Goal: Task Accomplishment & Management: Use online tool/utility

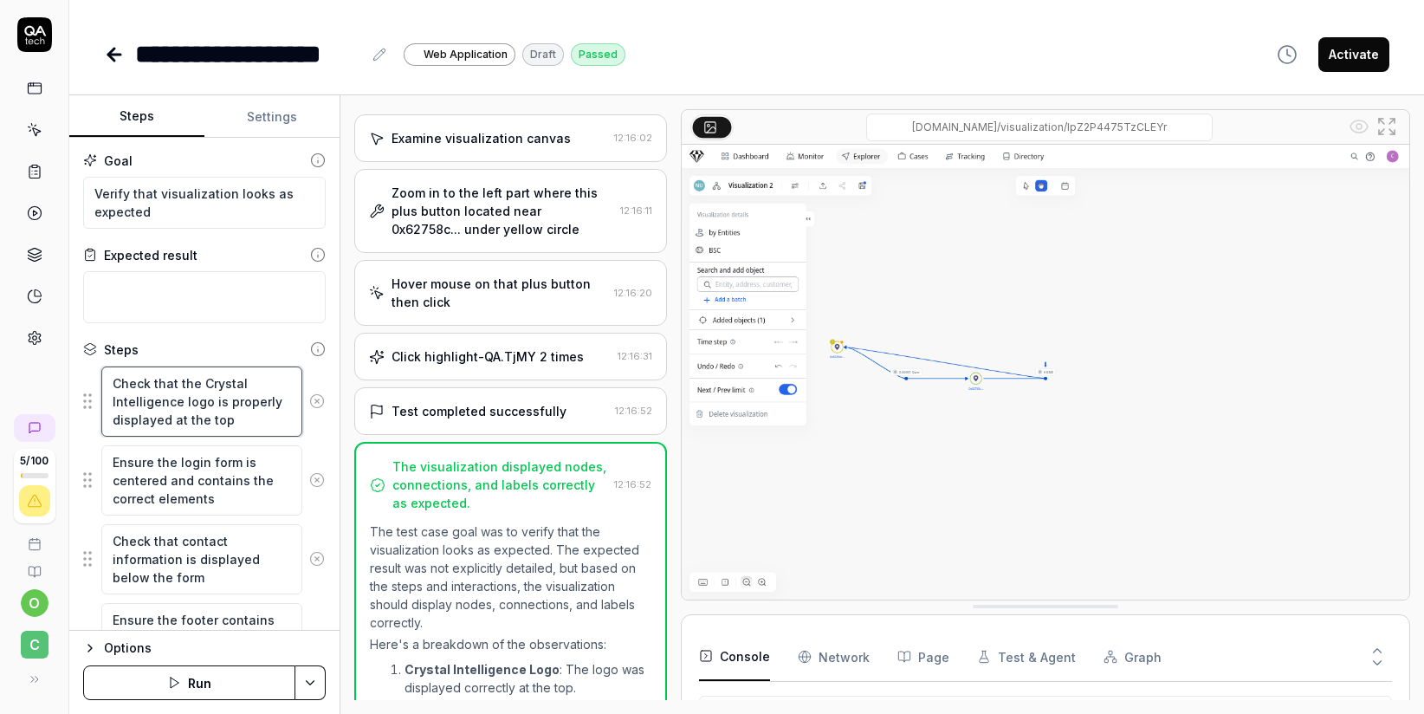
scroll to position [3, 0]
drag, startPoint x: 113, startPoint y: 380, endPoint x: 159, endPoint y: 435, distance: 71.9
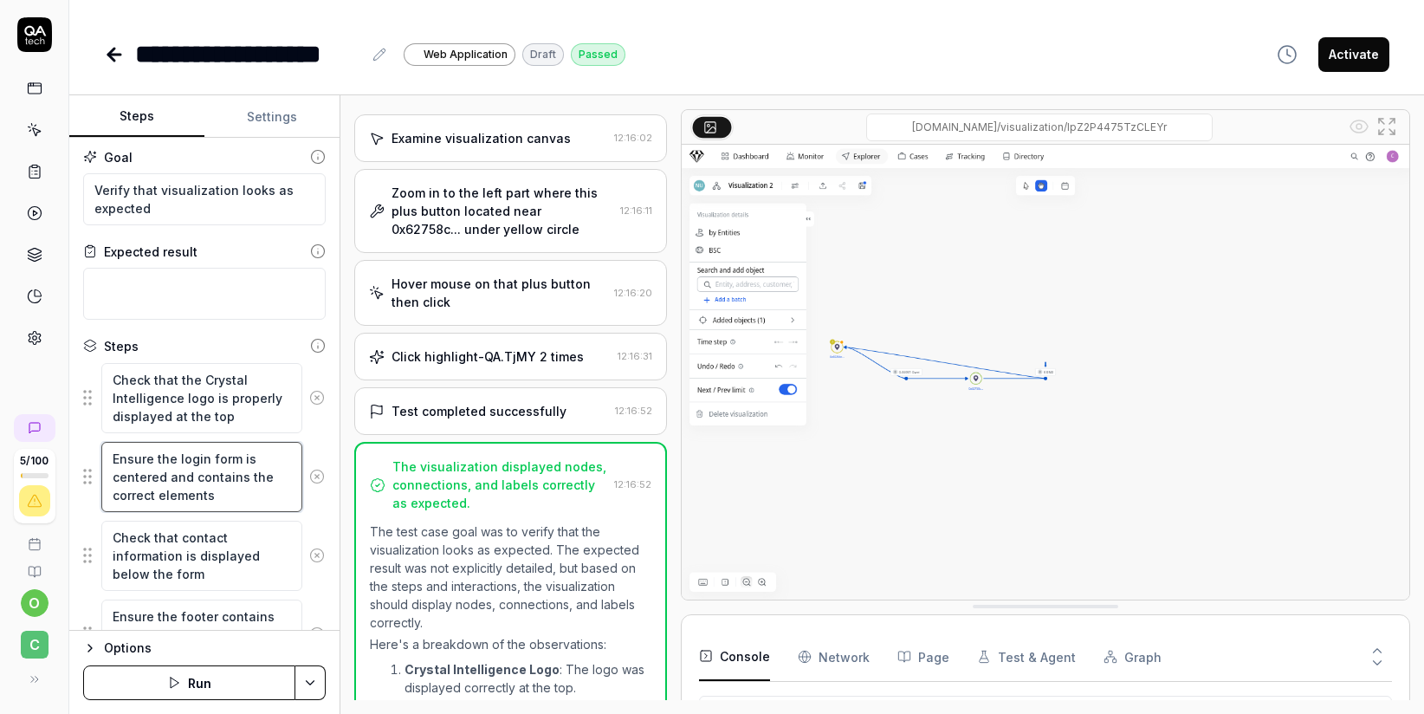
drag, startPoint x: 213, startPoint y: 497, endPoint x: 100, endPoint y: 456, distance: 120.5
click at [100, 456] on div "Ensure the login form is centered and contains the correct elements" at bounding box center [204, 477] width 242 height 72
drag, startPoint x: 204, startPoint y: 573, endPoint x: 110, endPoint y: 528, distance: 104.6
click at [110, 528] on textarea "Check that contact information is displayed below the form" at bounding box center [201, 555] width 201 height 70
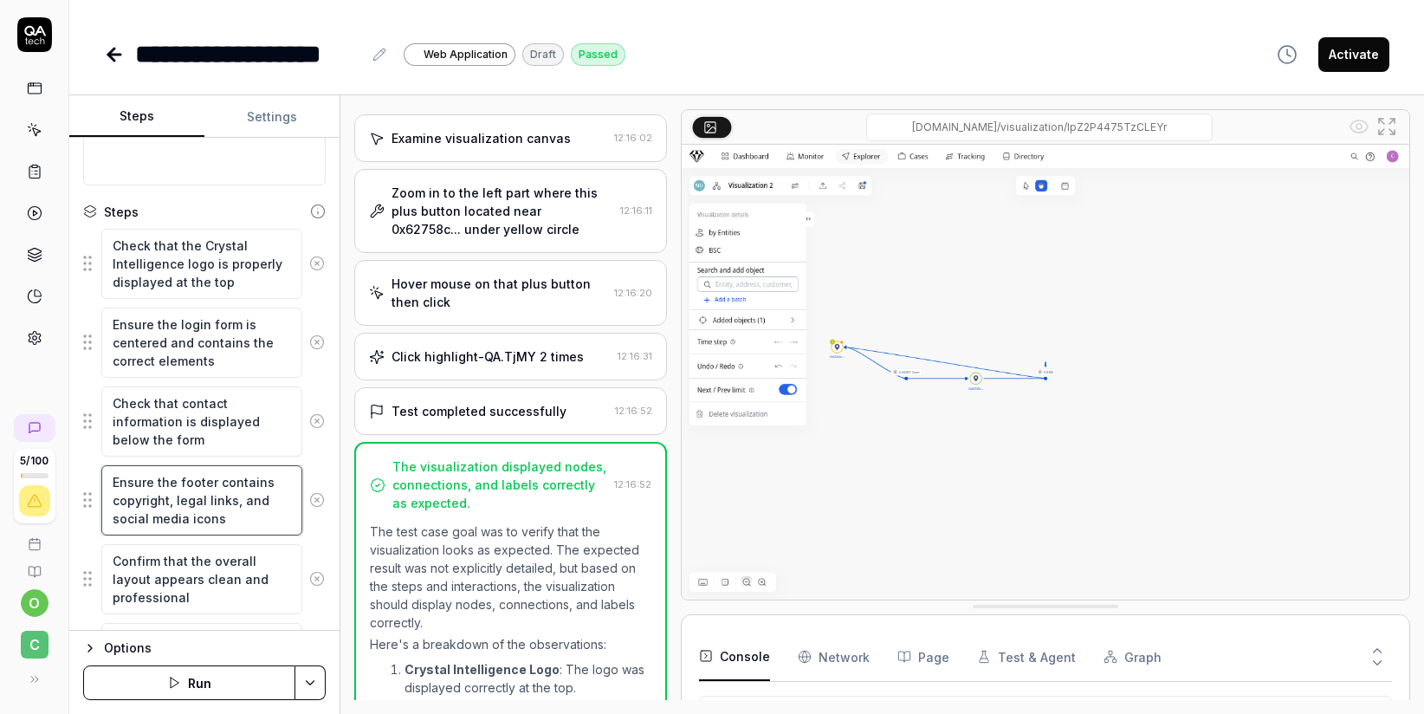
drag, startPoint x: 226, startPoint y: 521, endPoint x: 92, endPoint y: 474, distance: 142.4
click at [93, 475] on div "Ensure the footer contains copyright, legal links, and social media icons" at bounding box center [204, 500] width 242 height 72
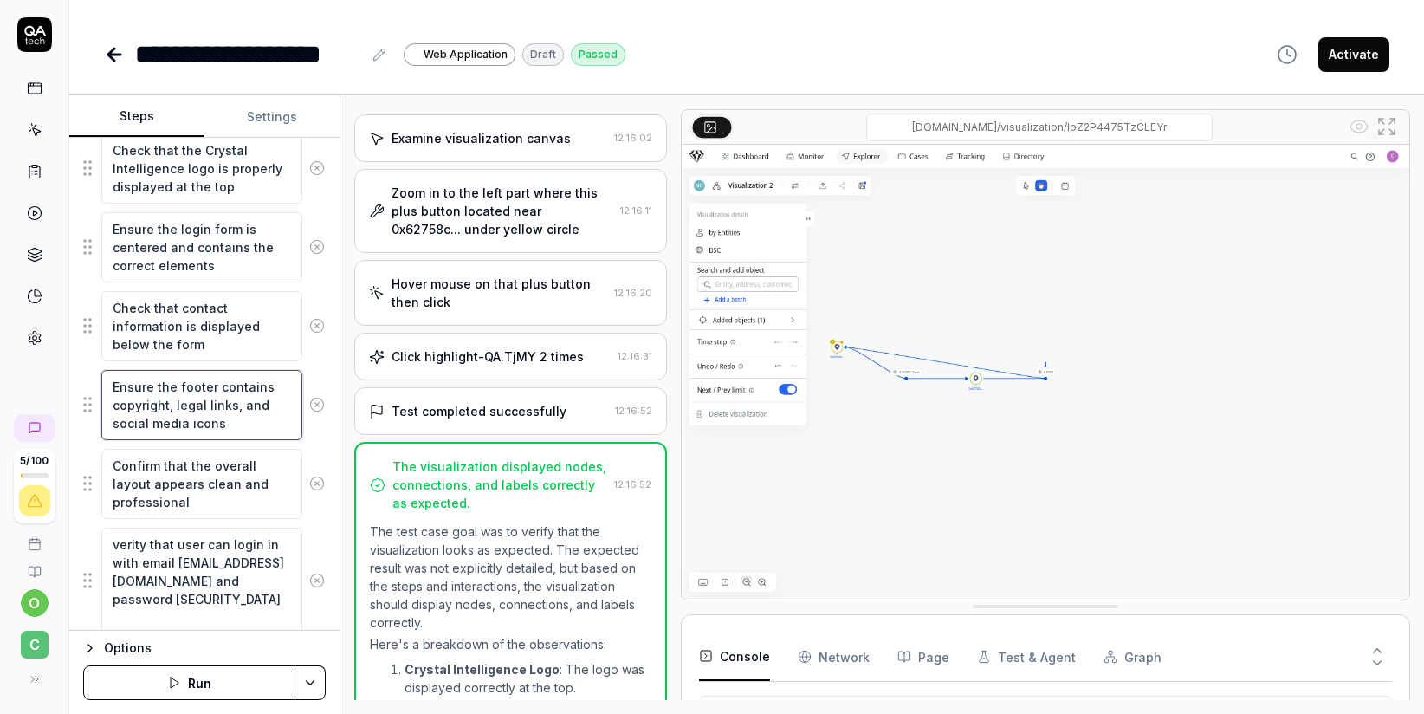
scroll to position [237, 0]
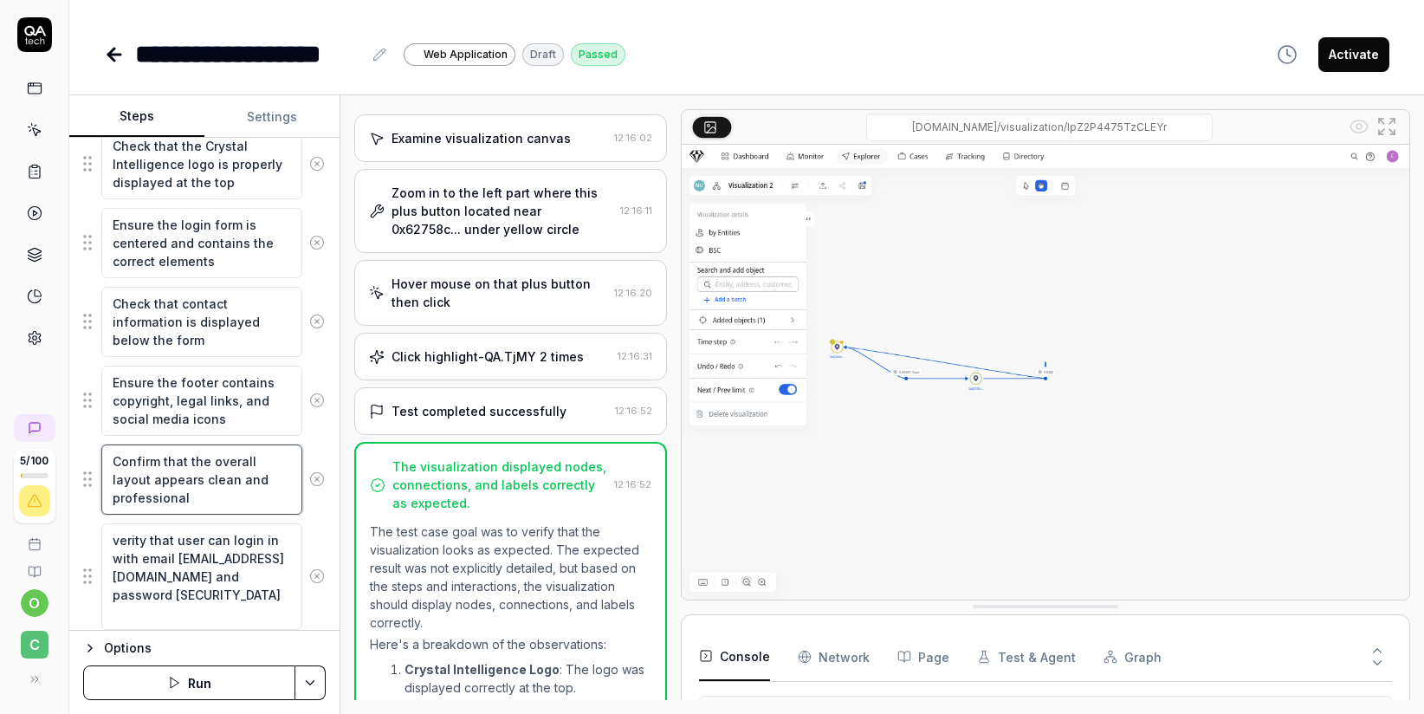
drag, startPoint x: 180, startPoint y: 491, endPoint x: 89, endPoint y: 448, distance: 100.7
click at [89, 448] on div "Confirm that the overall layout appears clean and professional" at bounding box center [204, 479] width 242 height 72
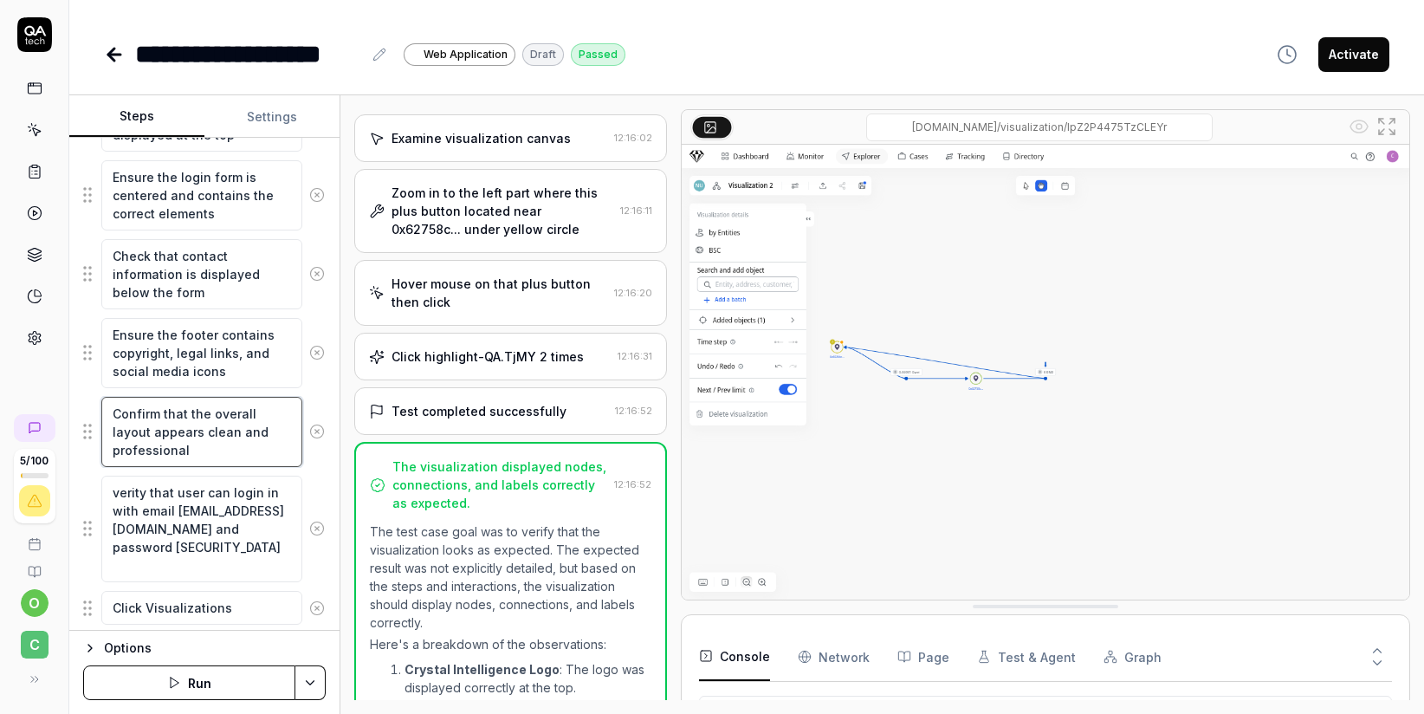
scroll to position [285, 0]
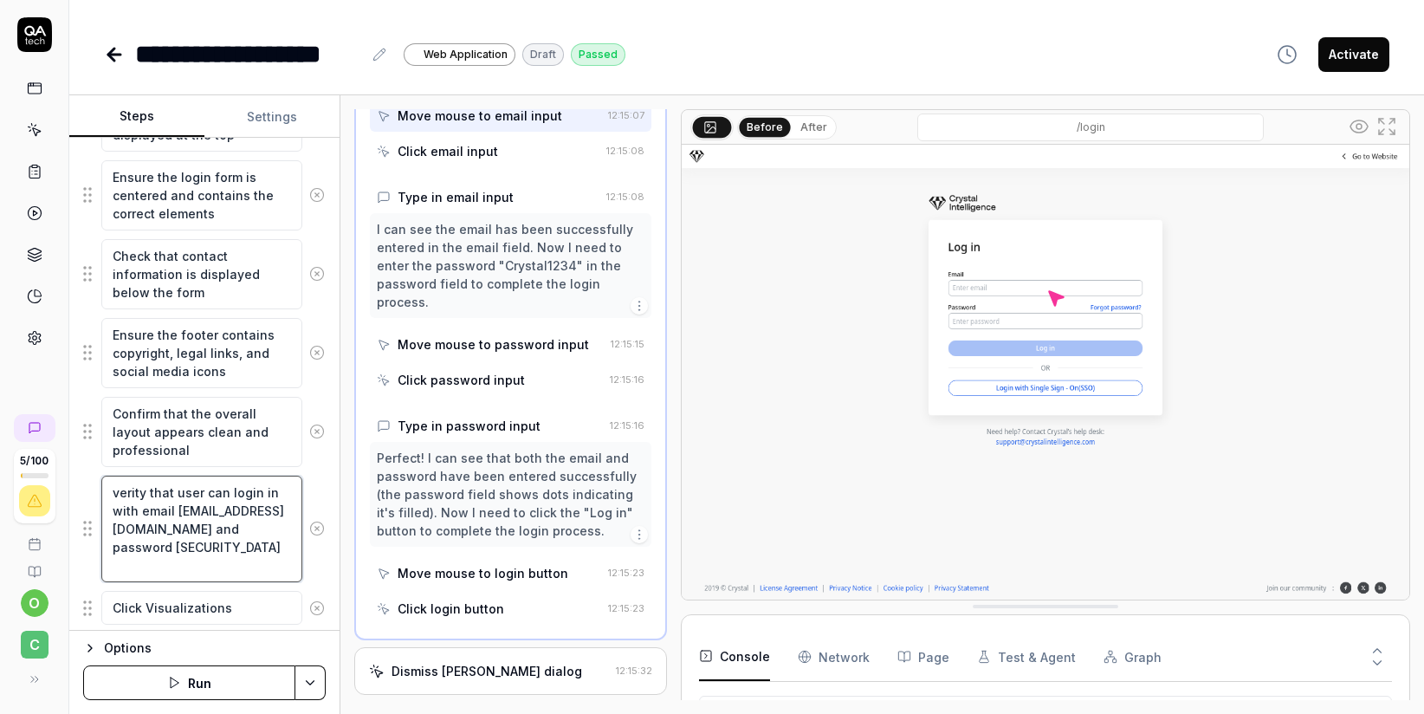
drag, startPoint x: 191, startPoint y: 563, endPoint x: 94, endPoint y: 478, distance: 128.9
click at [94, 478] on div "verity that user can login in with email [EMAIL_ADDRESS][DOMAIN_NAME] and passw…" at bounding box center [204, 529] width 242 height 108
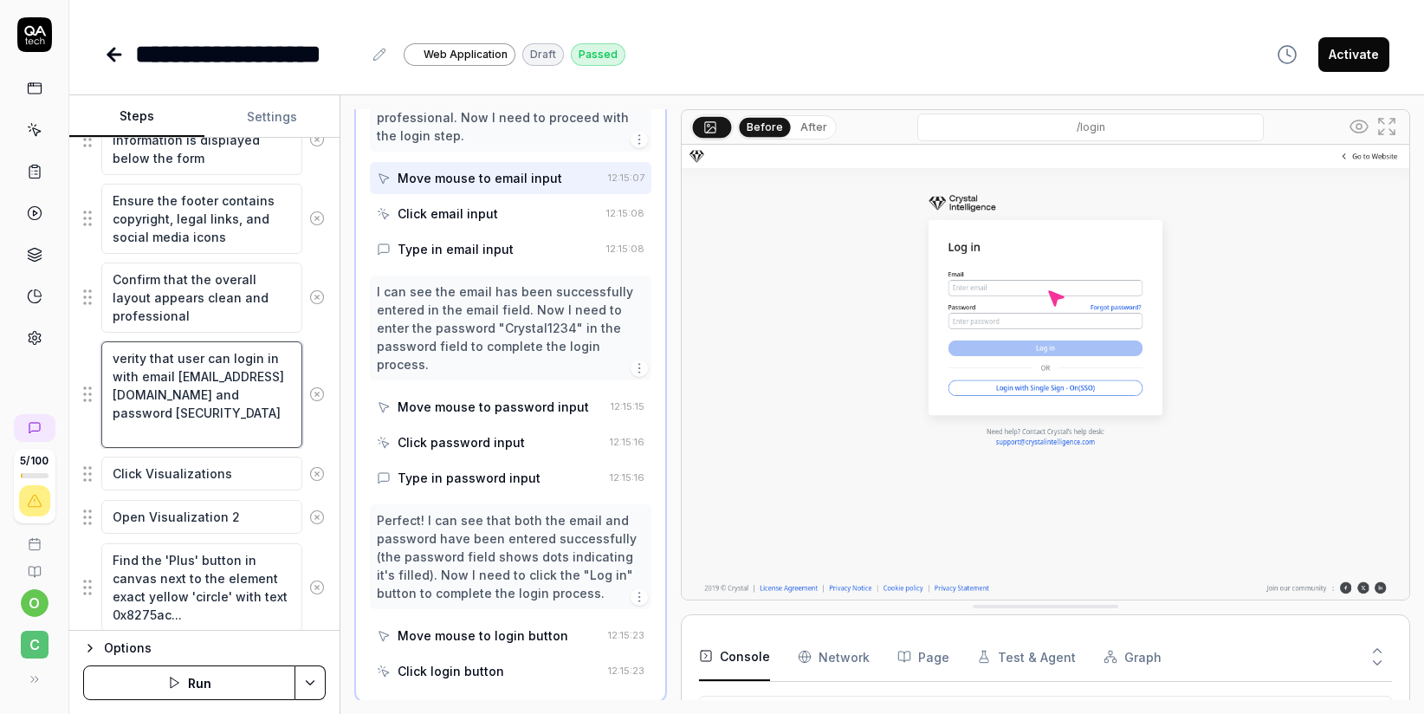
scroll to position [420, 0]
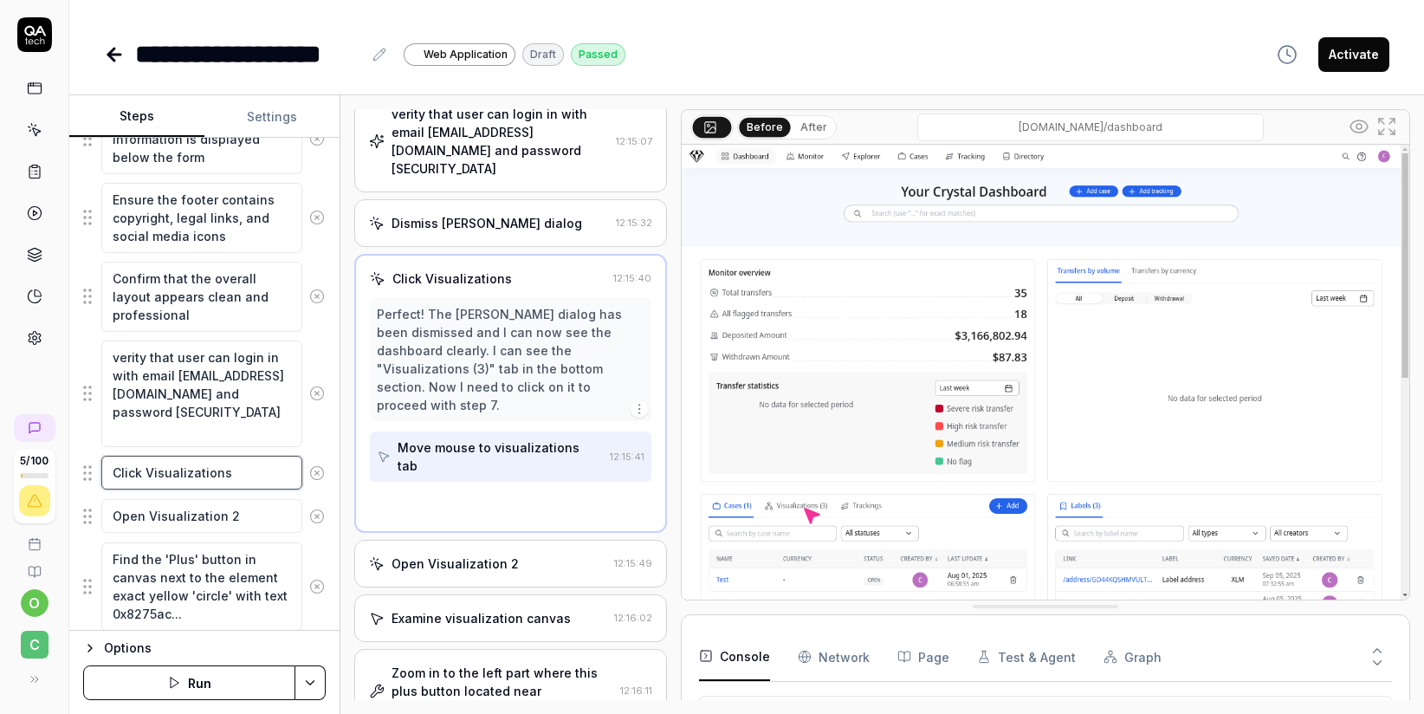
click at [42, 469] on body "**********" at bounding box center [712, 357] width 1424 height 714
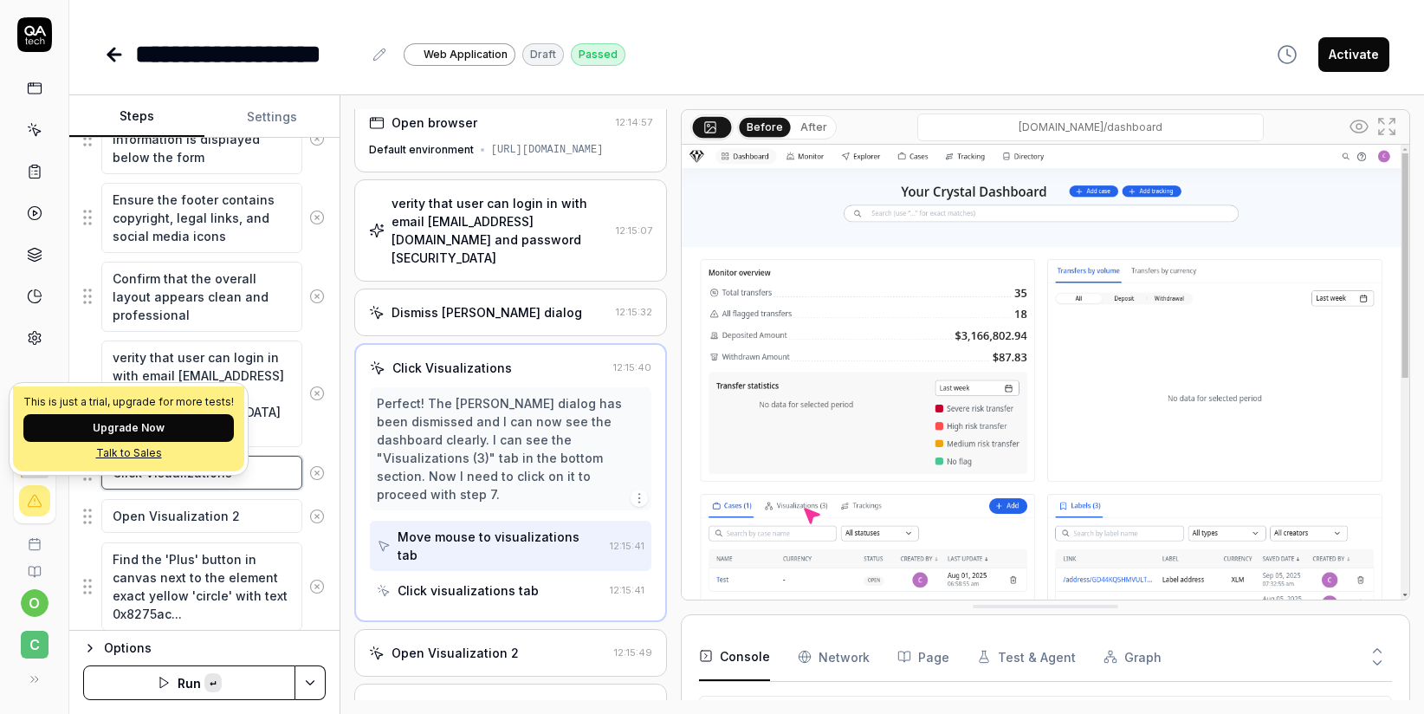
scroll to position [0, 0]
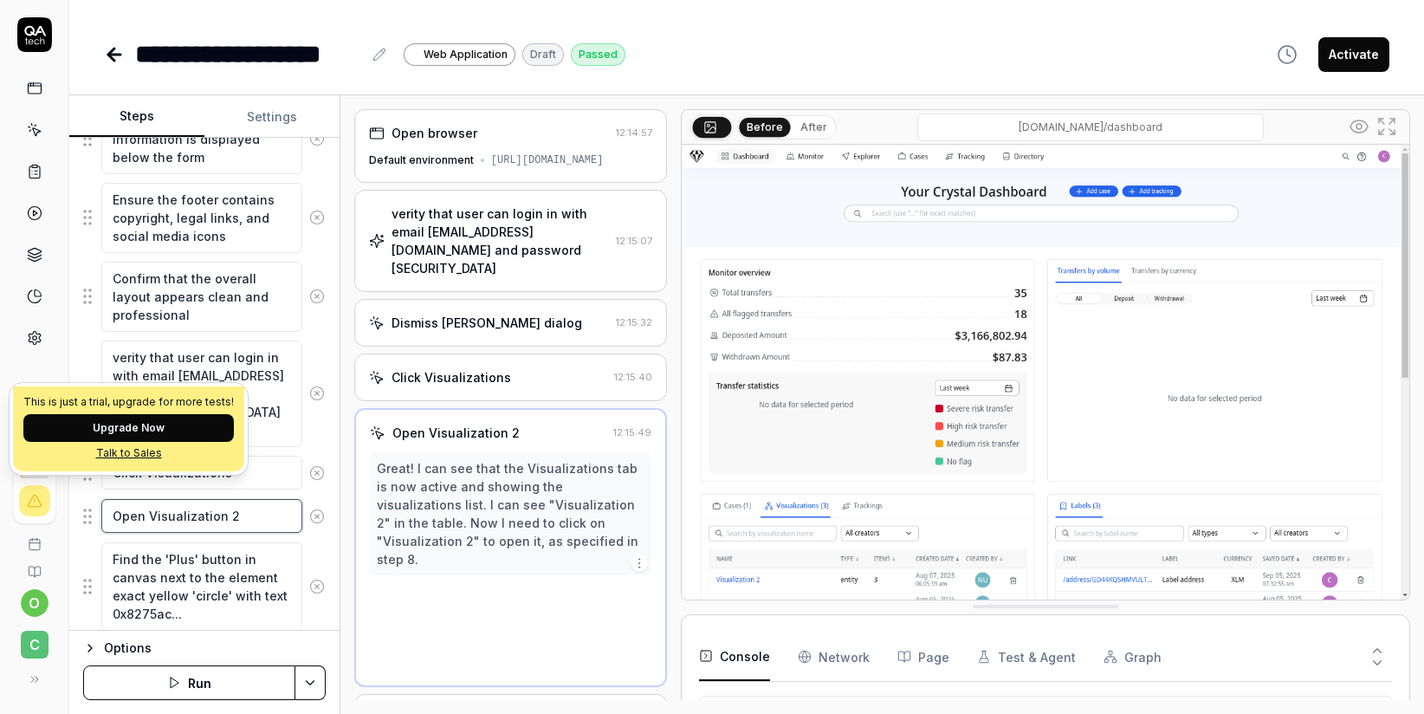
click at [249, 515] on textarea "Open Visualization 2" at bounding box center [201, 516] width 201 height 34
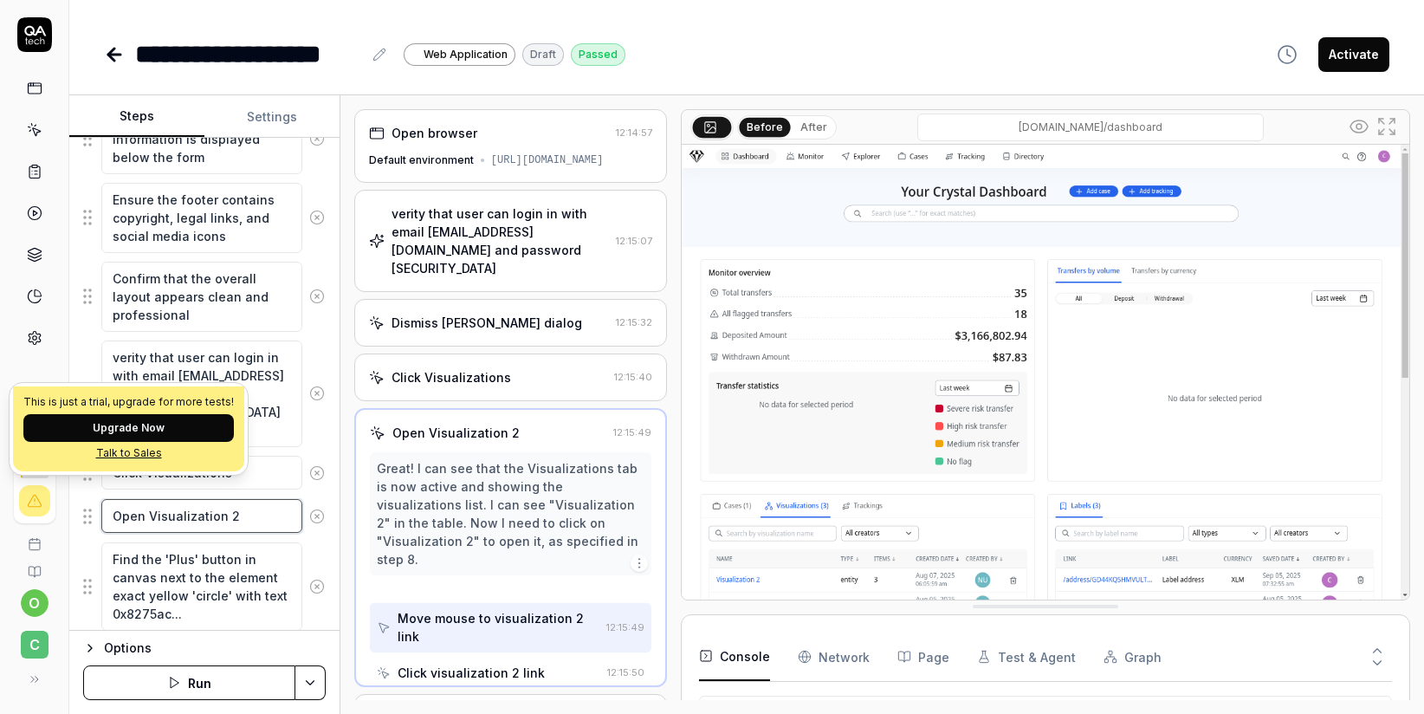
scroll to position [3, 0]
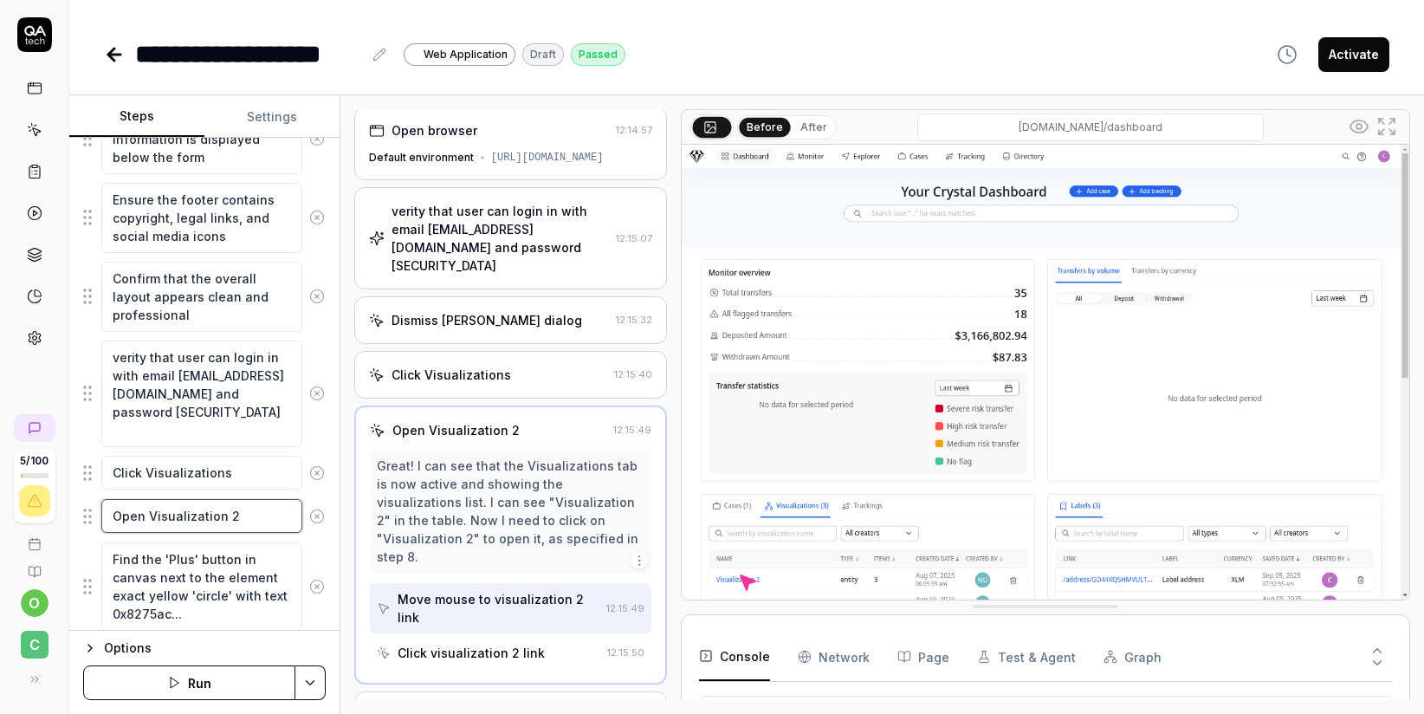
drag, startPoint x: 248, startPoint y: 518, endPoint x: 68, endPoint y: 515, distance: 180.2
click at [68, 515] on div "**********" at bounding box center [712, 357] width 1424 height 714
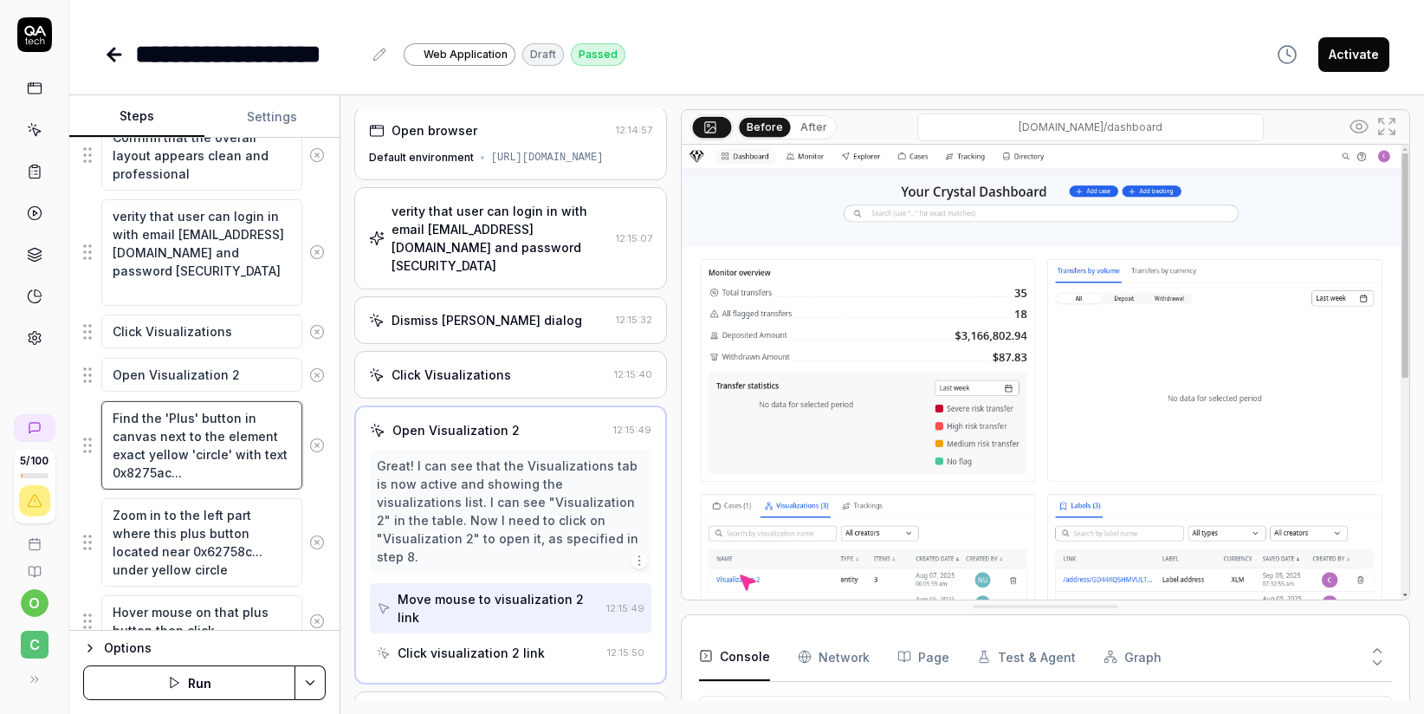
scroll to position [0, 0]
drag, startPoint x: 186, startPoint y: 473, endPoint x: 101, endPoint y: 404, distance: 109.6
click at [101, 404] on textarea "Find the 'Plus' button in canvas next to the element exact yellow 'circle' with…" at bounding box center [201, 445] width 201 height 88
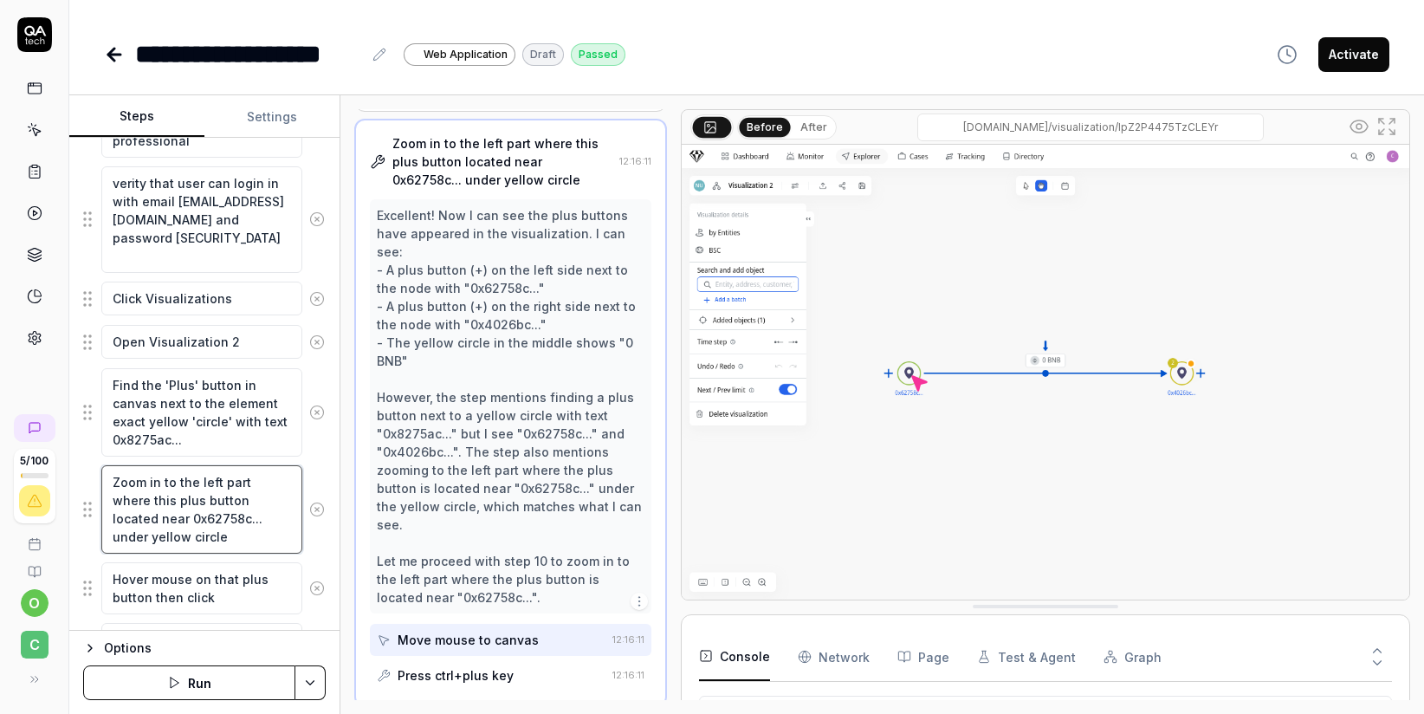
scroll to position [421, 0]
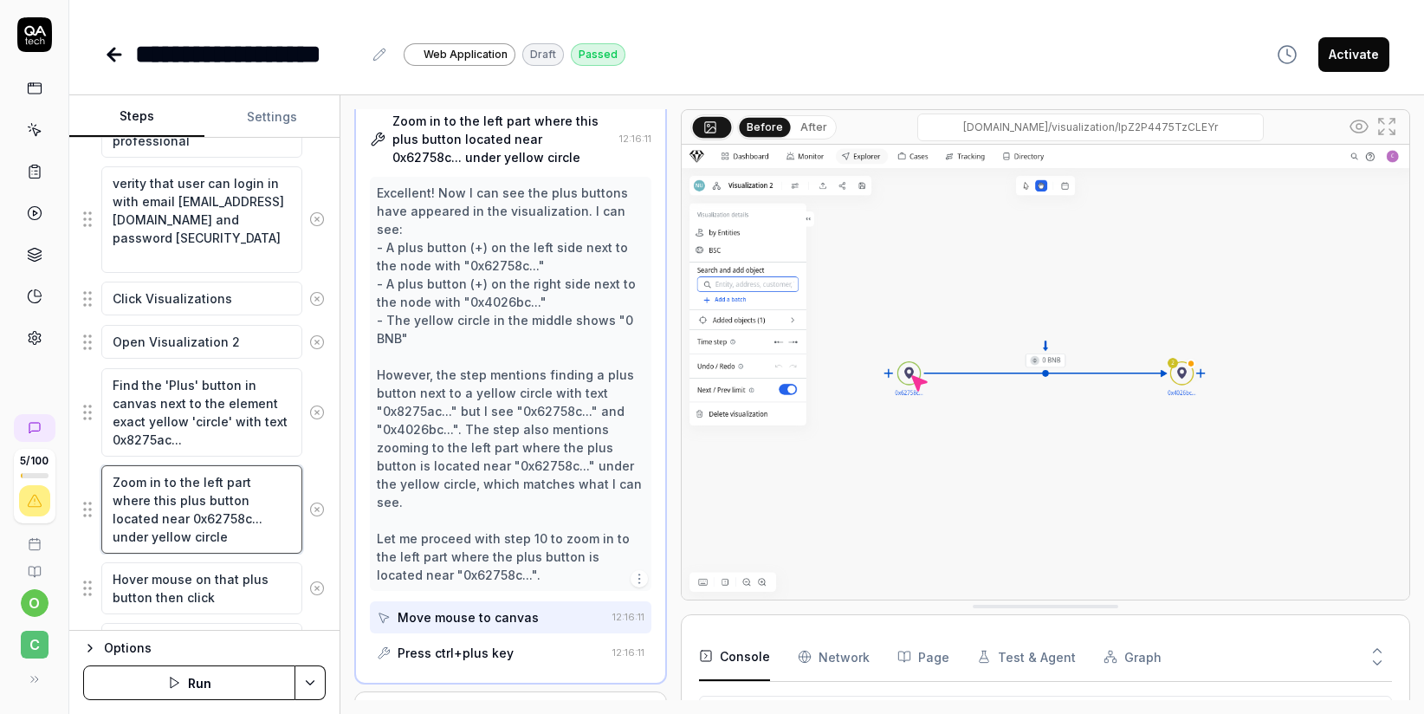
drag, startPoint x: 216, startPoint y: 527, endPoint x: 64, endPoint y: 465, distance: 163.9
click at [64, 465] on div "**********" at bounding box center [712, 357] width 1424 height 714
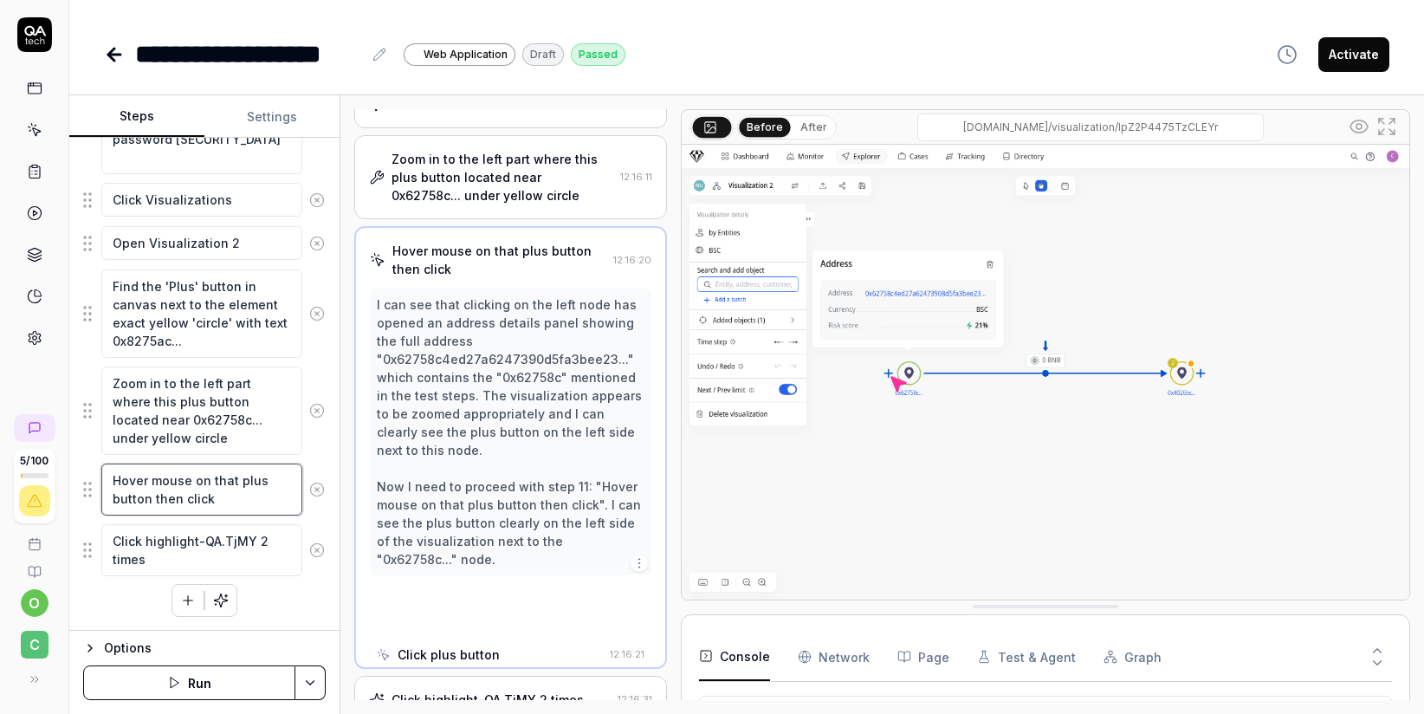
scroll to position [366, 0]
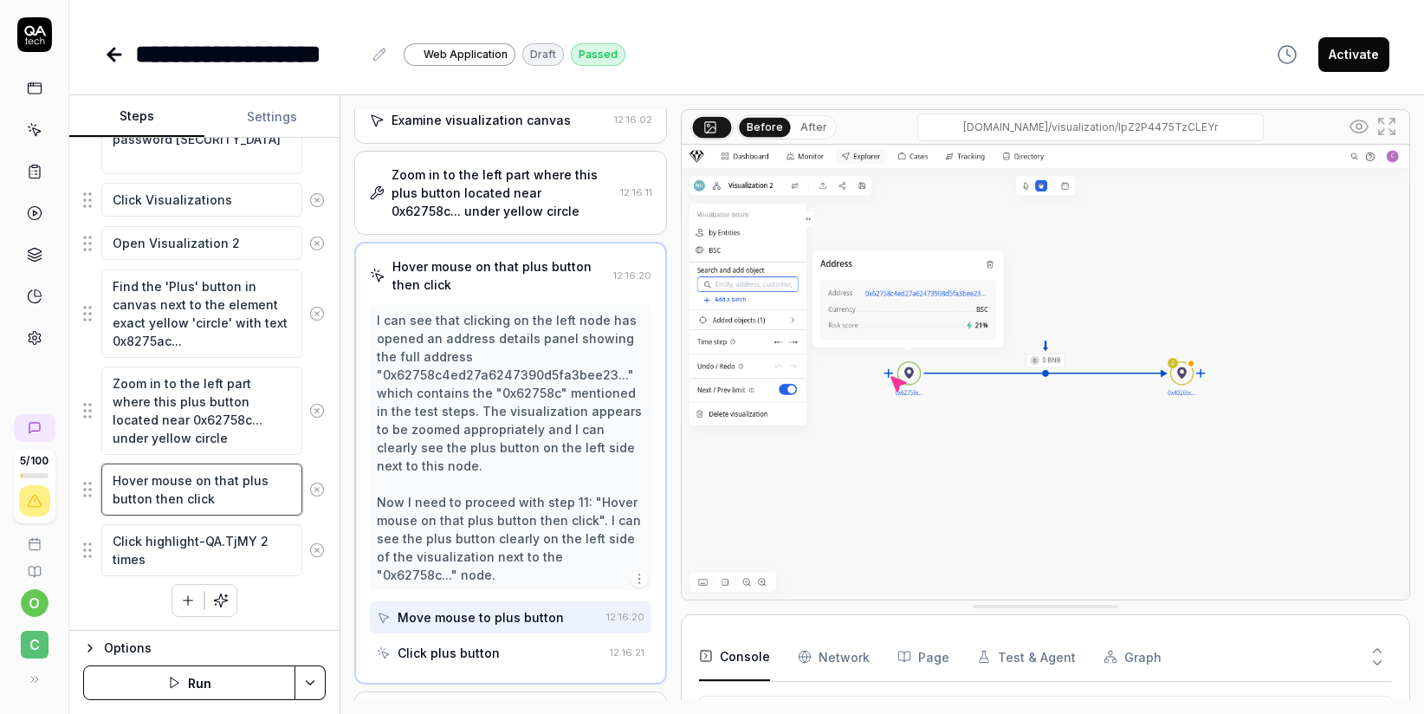
drag, startPoint x: 217, startPoint y: 497, endPoint x: 87, endPoint y: 471, distance: 132.5
click at [87, 471] on div "Hover mouse on that plus button then click" at bounding box center [204, 489] width 242 height 54
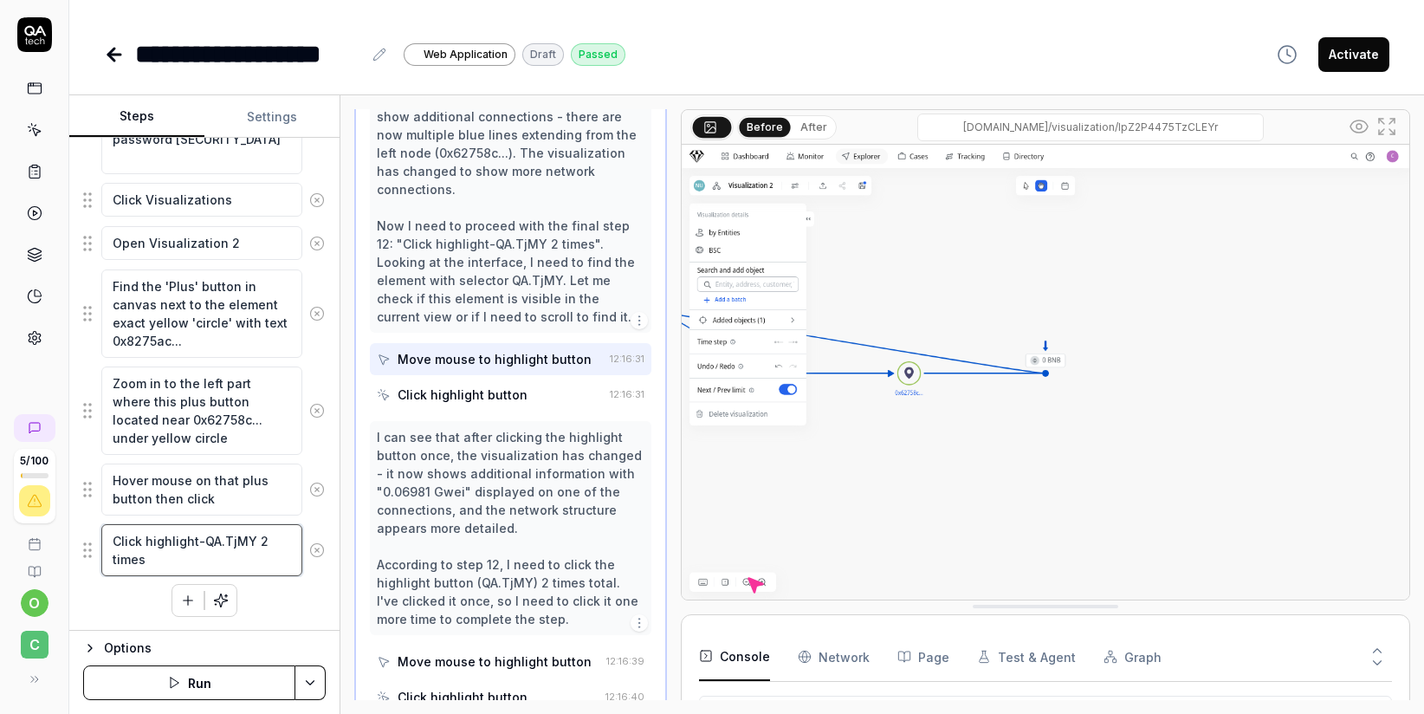
scroll to position [705, 0]
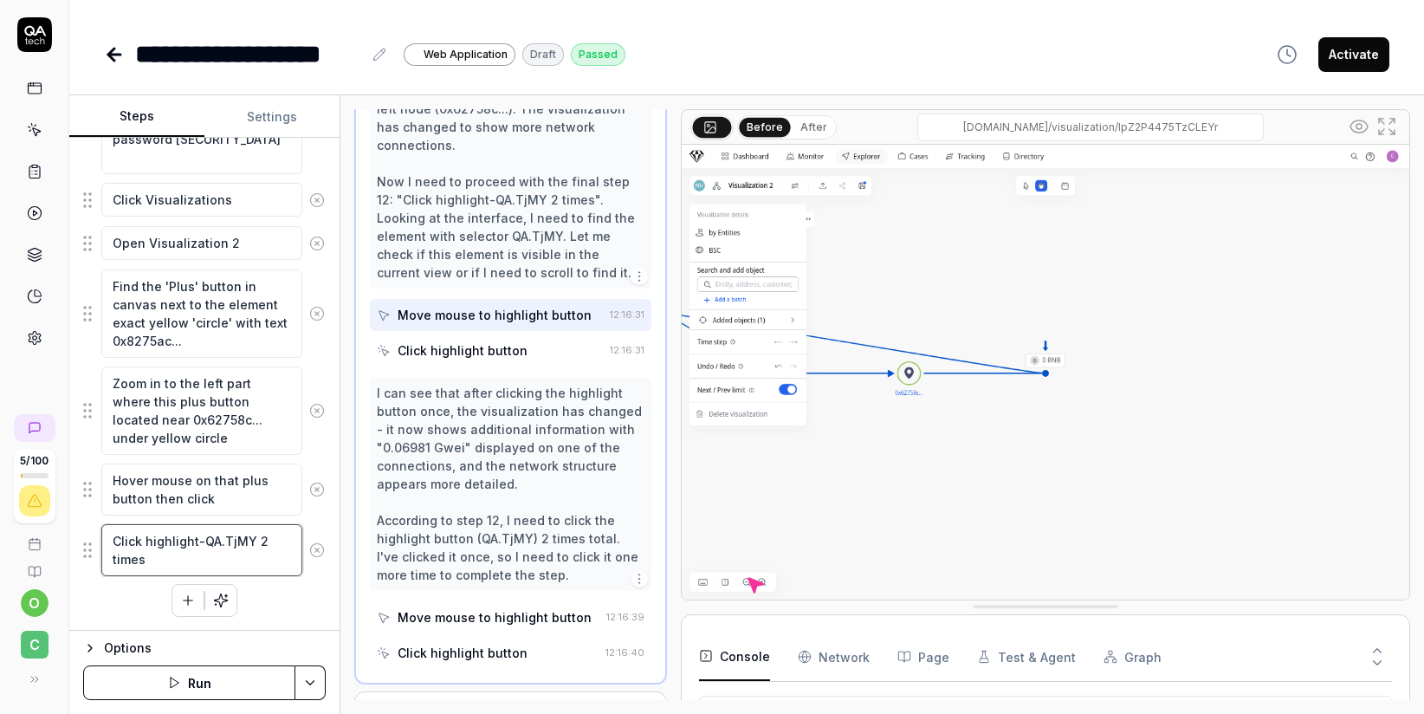
drag, startPoint x: 149, startPoint y: 560, endPoint x: 103, endPoint y: 543, distance: 49.1
click at [103, 543] on textarea "Click highlight-QA.TjMY 2 times" at bounding box center [201, 550] width 201 height 52
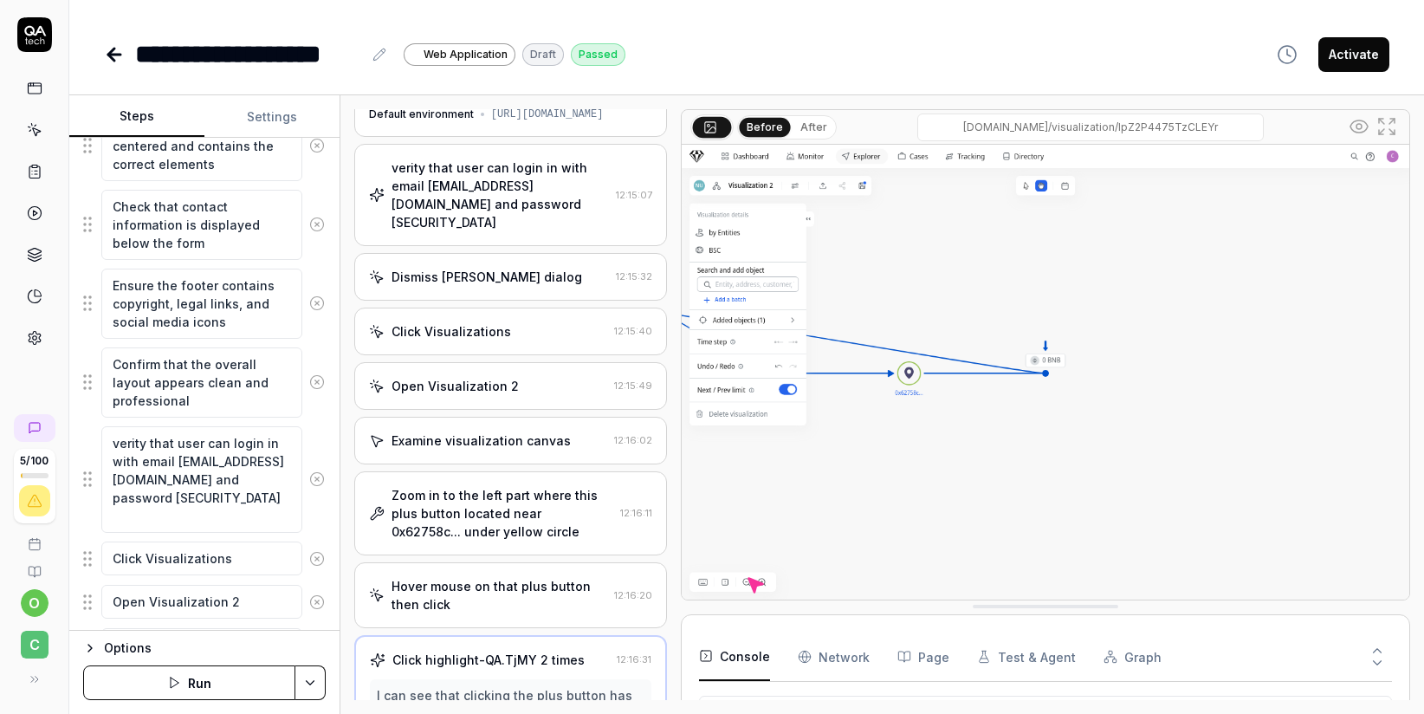
scroll to position [0, 0]
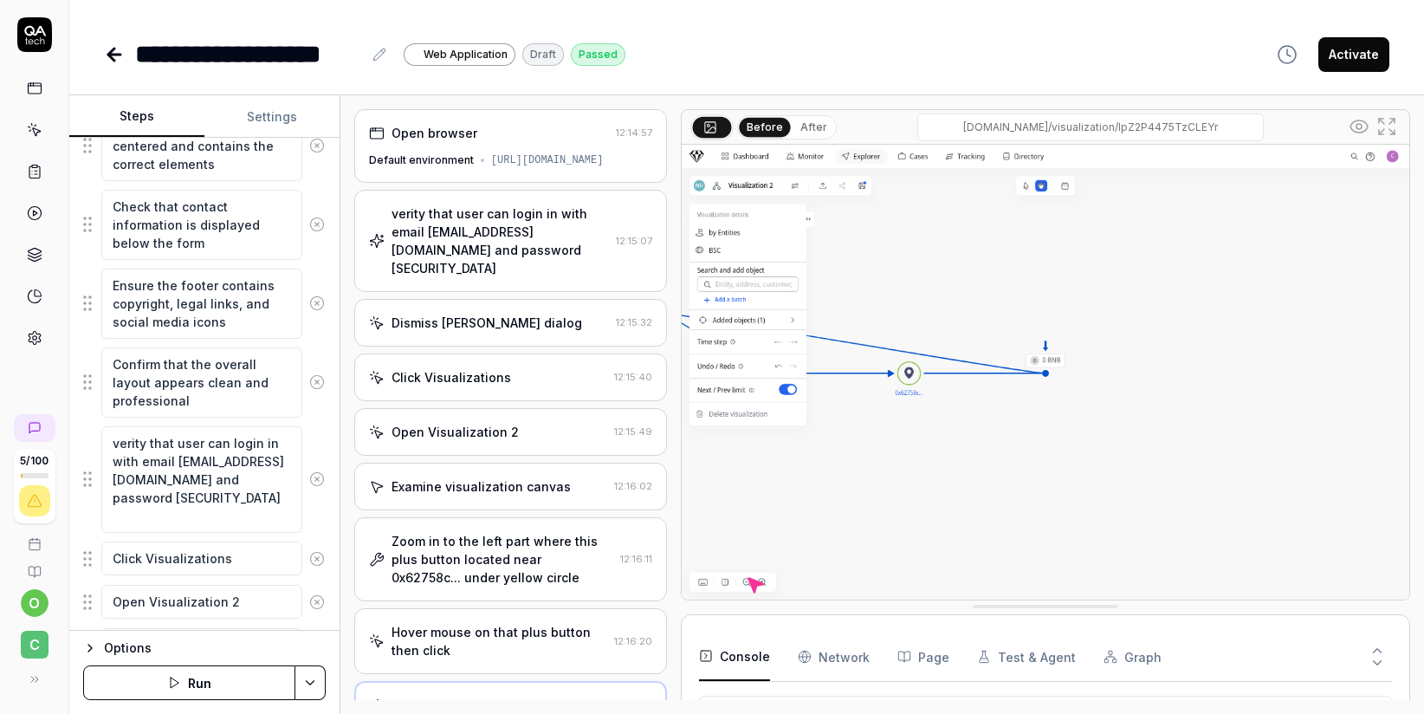
type textarea "*"
drag, startPoint x: 472, startPoint y: 167, endPoint x: 643, endPoint y: 170, distance: 171.5
click at [643, 170] on div "Open browser 12:14:57 Default environment [URL][DOMAIN_NAME]" at bounding box center [510, 146] width 313 height 74
